Goal: Ask a question

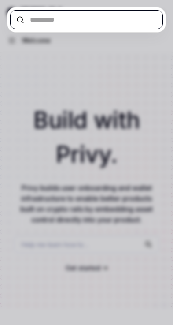
click at [15, 15] on input "text" at bounding box center [86, 19] width 153 height 19
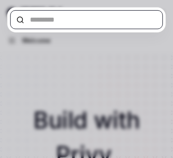
type textarea "*"
type input "*"
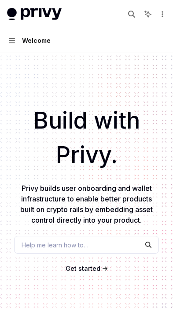
type textarea "*"
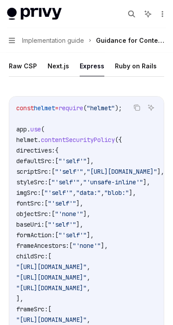
scroll to position [315, 0]
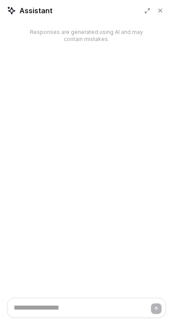
type textarea "*"
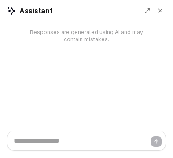
click at [86, 140] on textarea at bounding box center [86, 140] width 159 height 20
type textarea "*"
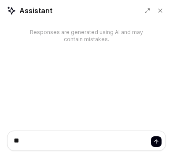
type textarea "*"
click at [148, 11] on icon at bounding box center [148, 11] width 6 height 6
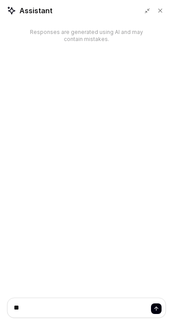
click at [11, 11] on icon at bounding box center [11, 10] width 9 height 9
click at [161, 11] on icon at bounding box center [161, 11] width 4 height 4
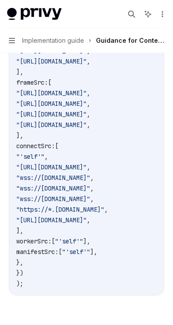
click at [34, 14] on img at bounding box center [34, 14] width 55 height 12
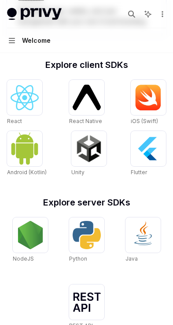
type textarea "*"
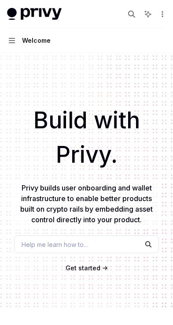
click at [132, 14] on icon "button" at bounding box center [131, 14] width 7 height 7
click at [148, 14] on icon at bounding box center [148, 14] width 8 height 8
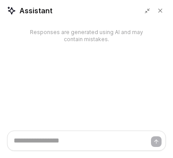
click at [148, 11] on icon at bounding box center [148, 11] width 6 height 6
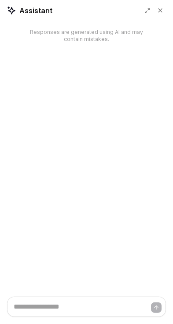
type textarea "*"
click at [11, 11] on icon at bounding box center [11, 10] width 9 height 9
